Goal: Task Accomplishment & Management: Use online tool/utility

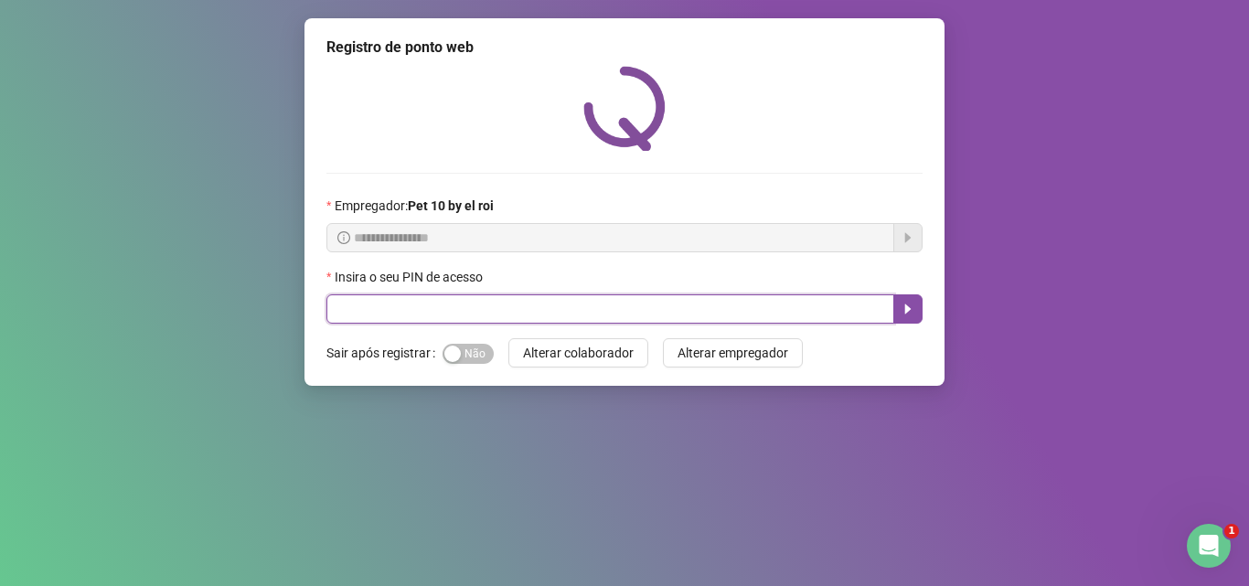
click at [459, 313] on input "text" at bounding box center [610, 308] width 568 height 29
type input "*****"
click at [898, 307] on button "button" at bounding box center [907, 308] width 29 height 29
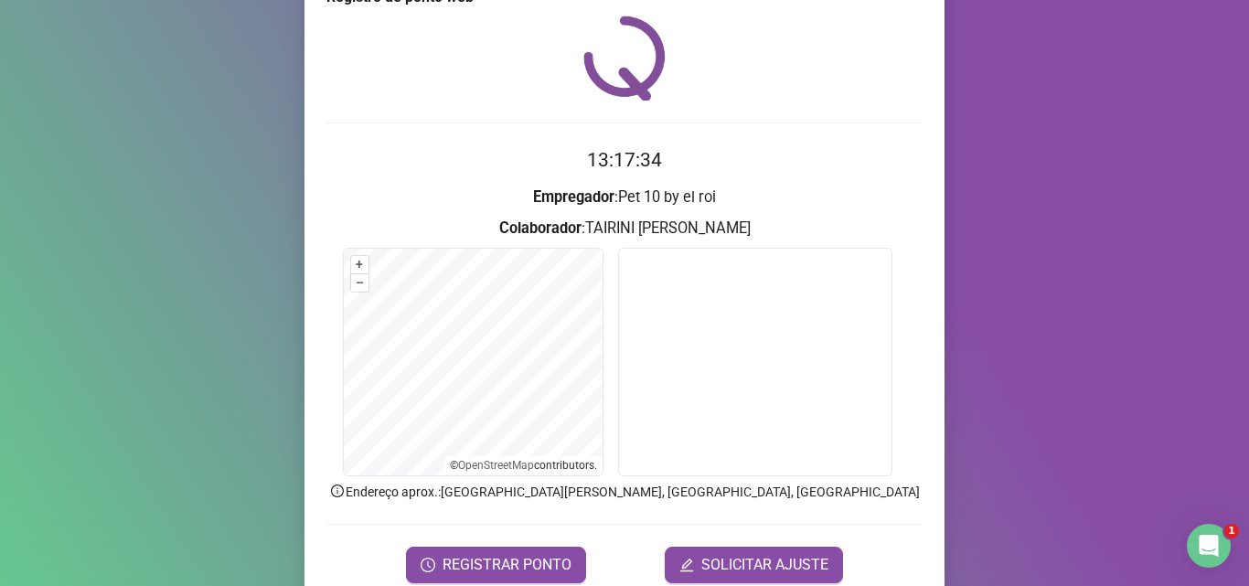
scroll to position [91, 0]
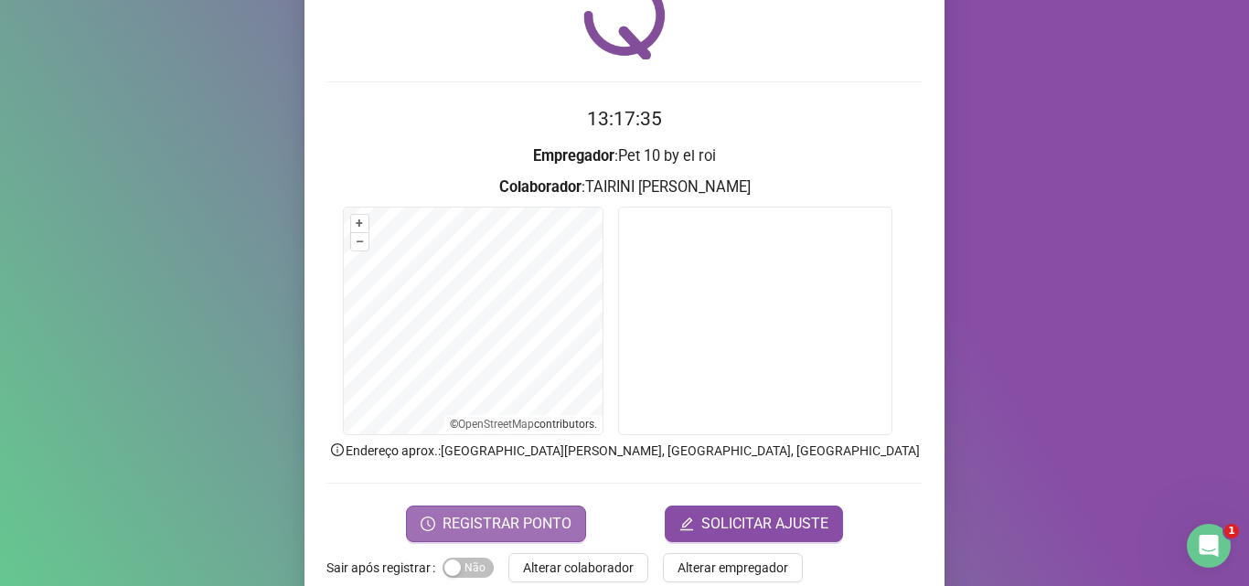
click at [530, 523] on span "REGISTRAR PONTO" at bounding box center [507, 524] width 129 height 22
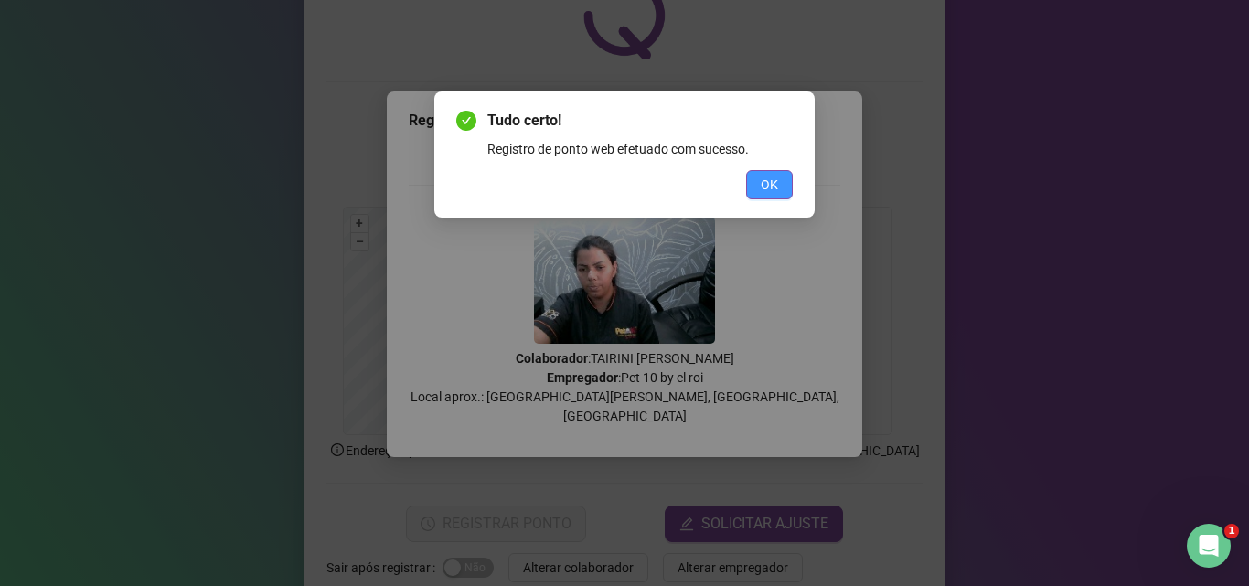
click at [757, 176] on button "OK" at bounding box center [769, 184] width 47 height 29
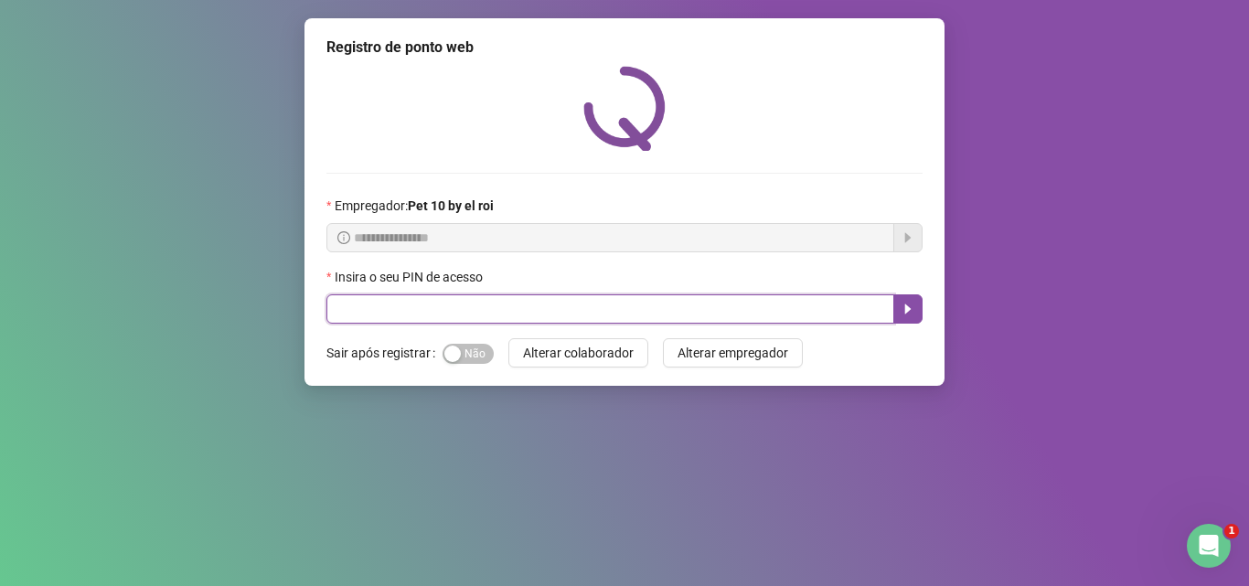
click at [540, 313] on input "text" at bounding box center [610, 308] width 568 height 29
type input "*****"
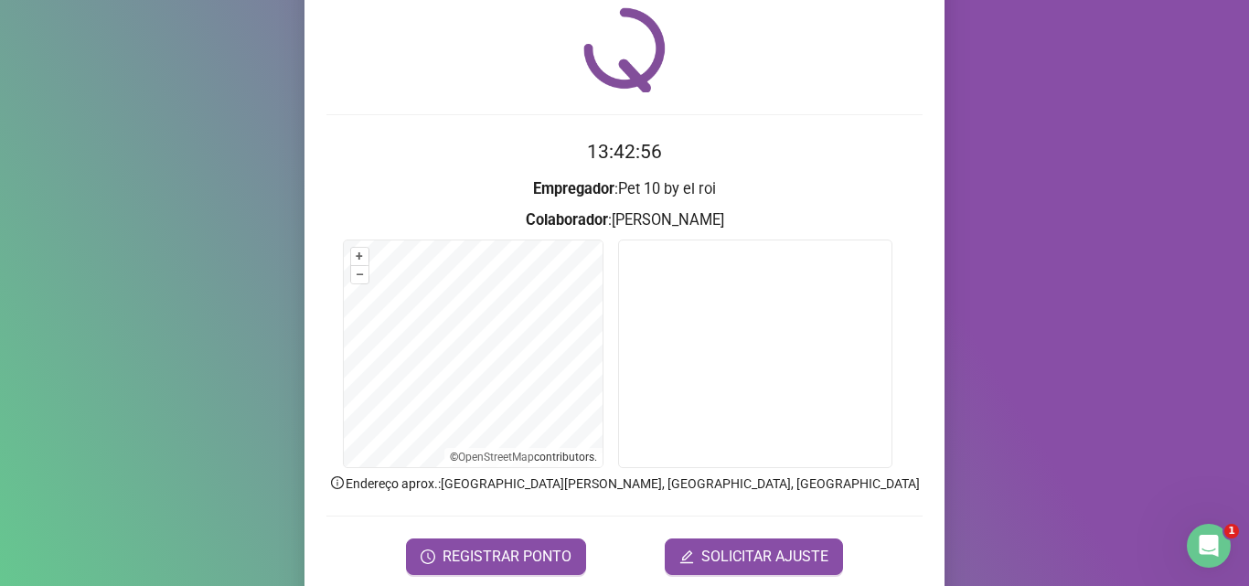
scroll to position [128, 0]
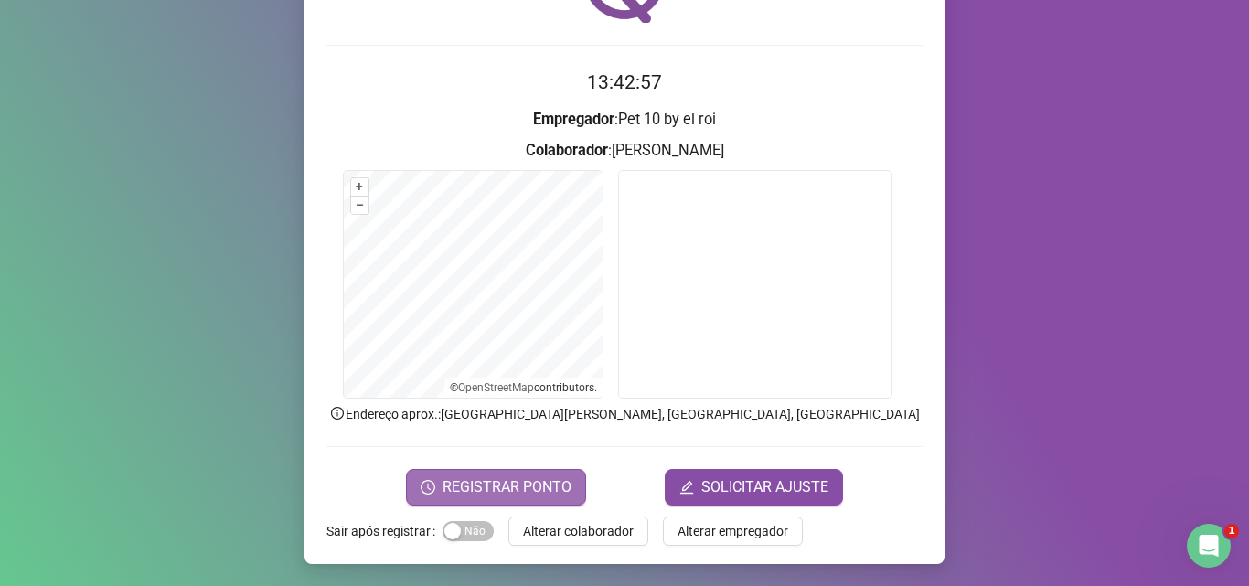
drag, startPoint x: 541, startPoint y: 503, endPoint x: 532, endPoint y: 500, distance: 9.5
click at [534, 501] on button "REGISTRAR PONTO" at bounding box center [496, 487] width 180 height 37
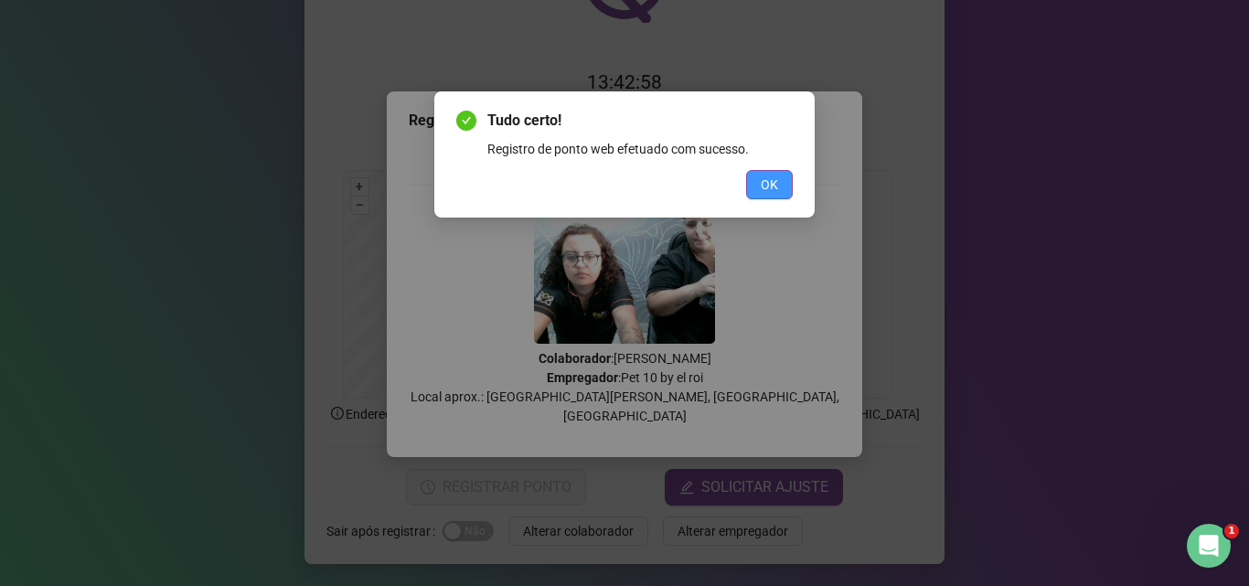
click at [787, 190] on button "OK" at bounding box center [769, 184] width 47 height 29
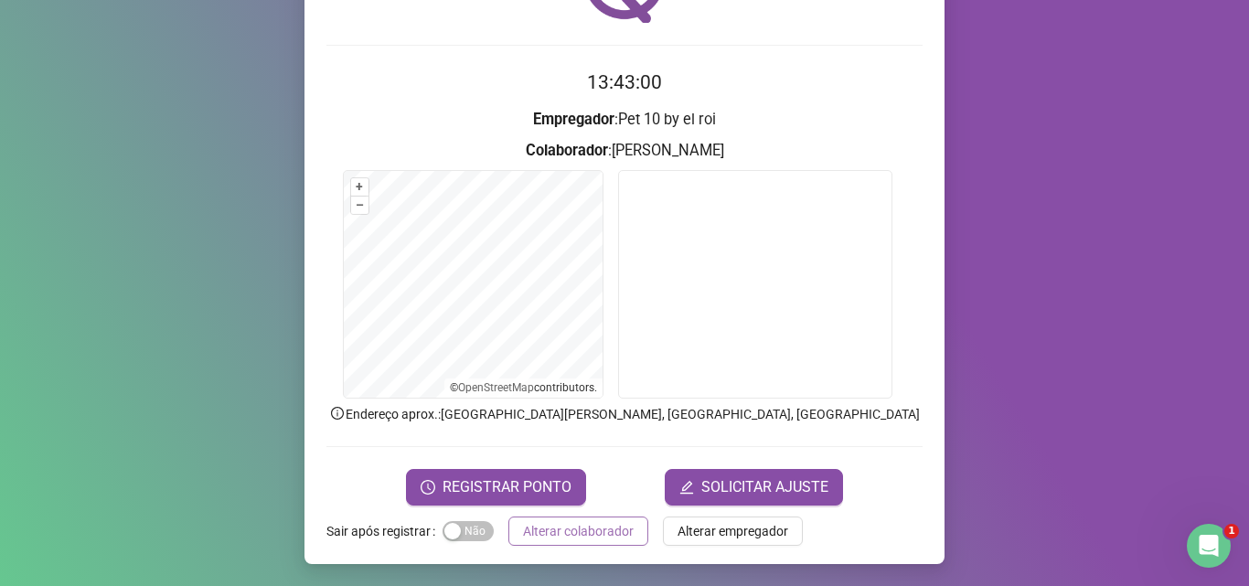
click at [595, 528] on span "Alterar colaborador" at bounding box center [578, 531] width 111 height 20
